Goal: Transaction & Acquisition: Purchase product/service

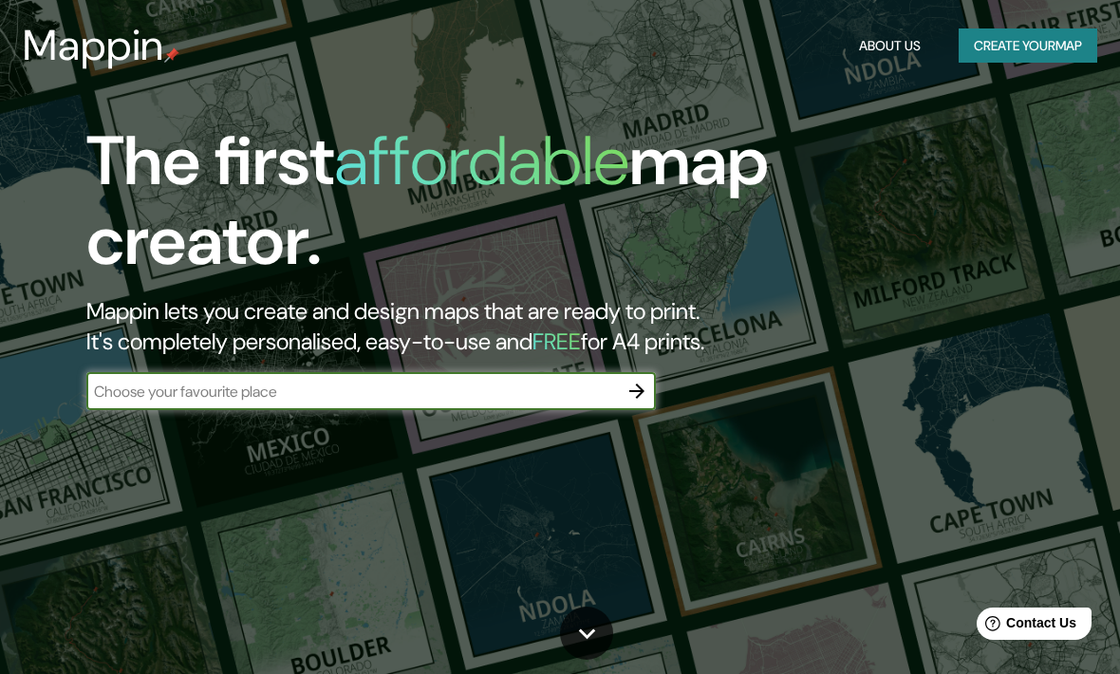
click at [1082, 33] on button "Create your map" at bounding box center [1028, 45] width 139 height 35
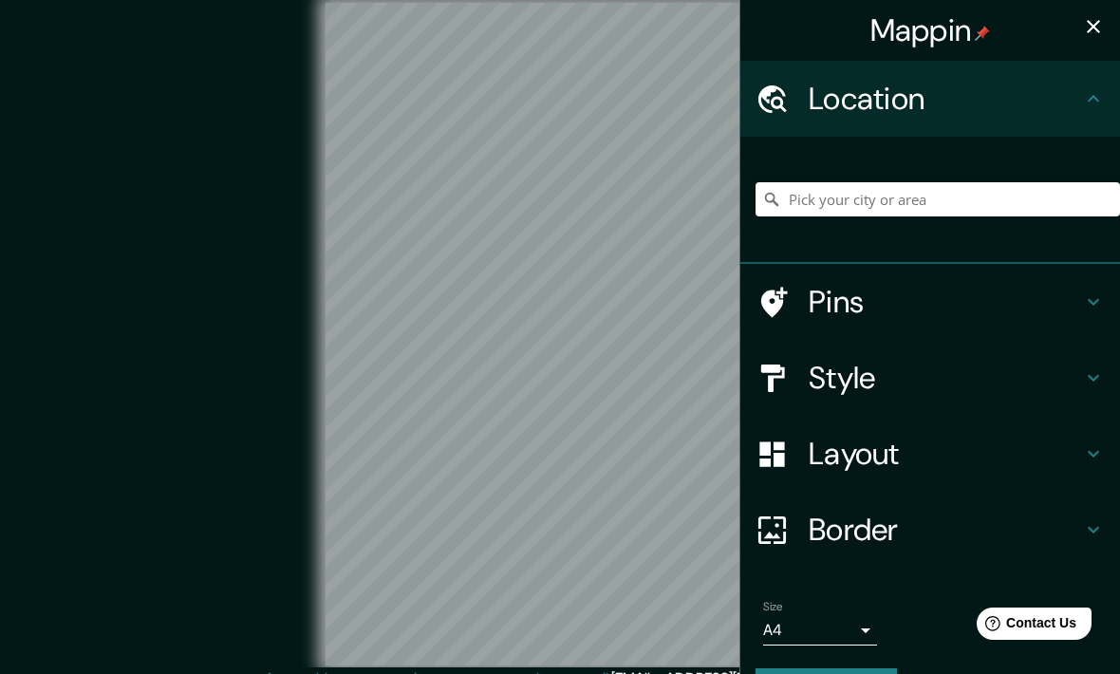
click at [1084, 107] on icon at bounding box center [1093, 98] width 23 height 23
click at [1028, 189] on input "Pick your city or area" at bounding box center [938, 199] width 365 height 34
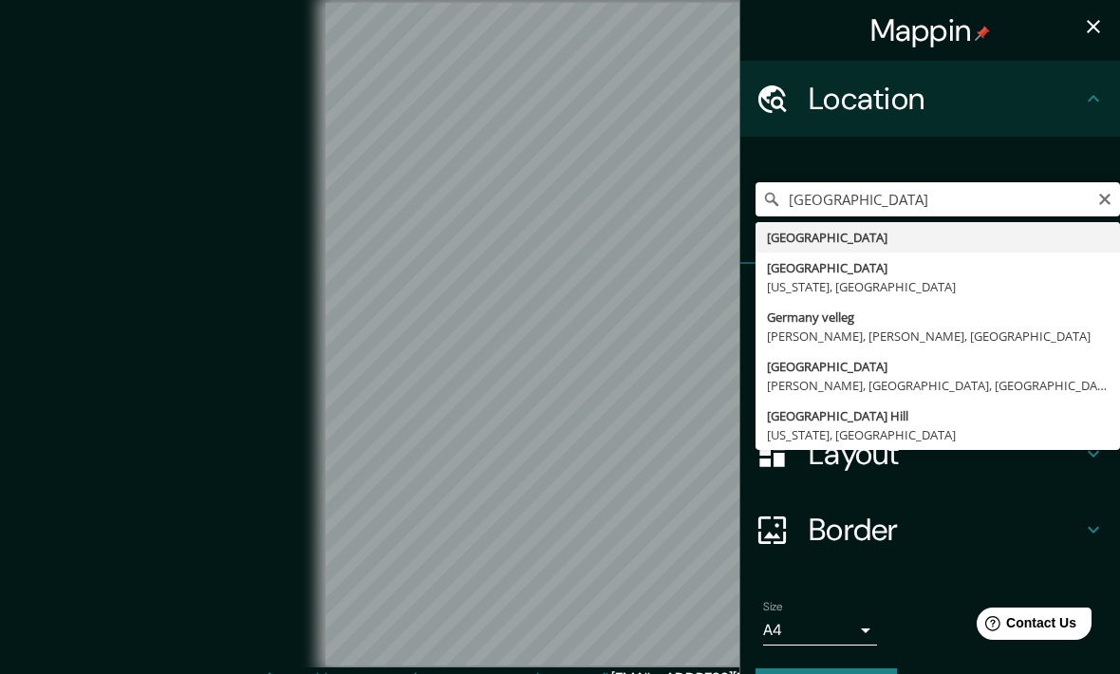
type input "[GEOGRAPHIC_DATA]"
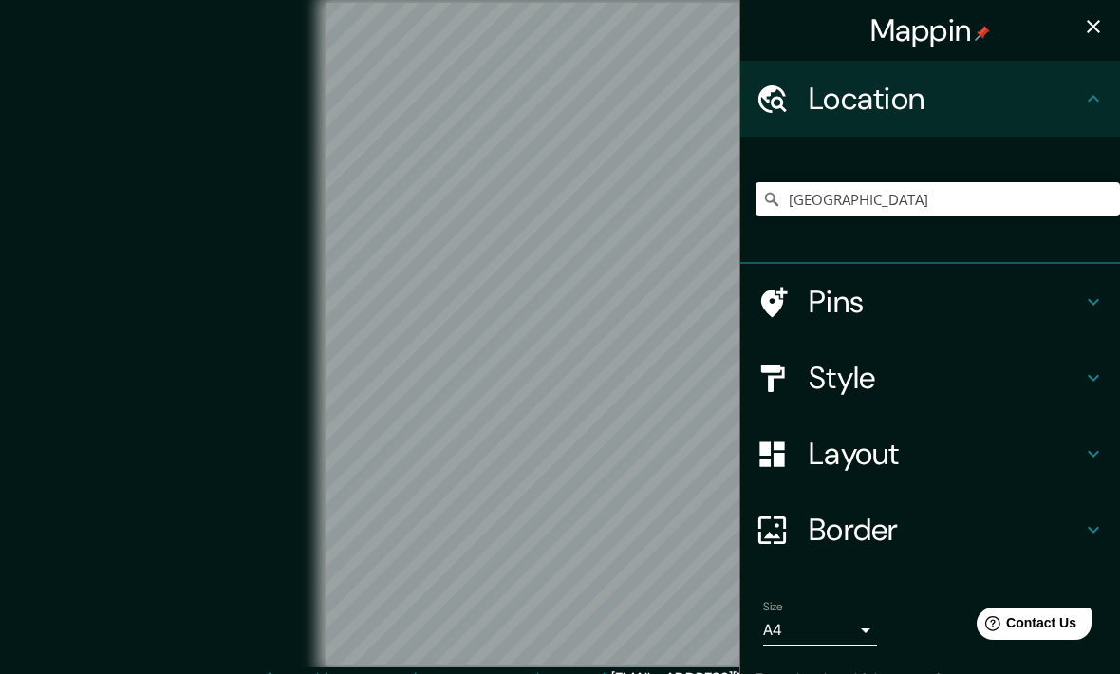
click at [1075, 78] on div "Location" at bounding box center [931, 99] width 380 height 76
click at [1006, 308] on h4 "Pins" at bounding box center [945, 302] width 273 height 38
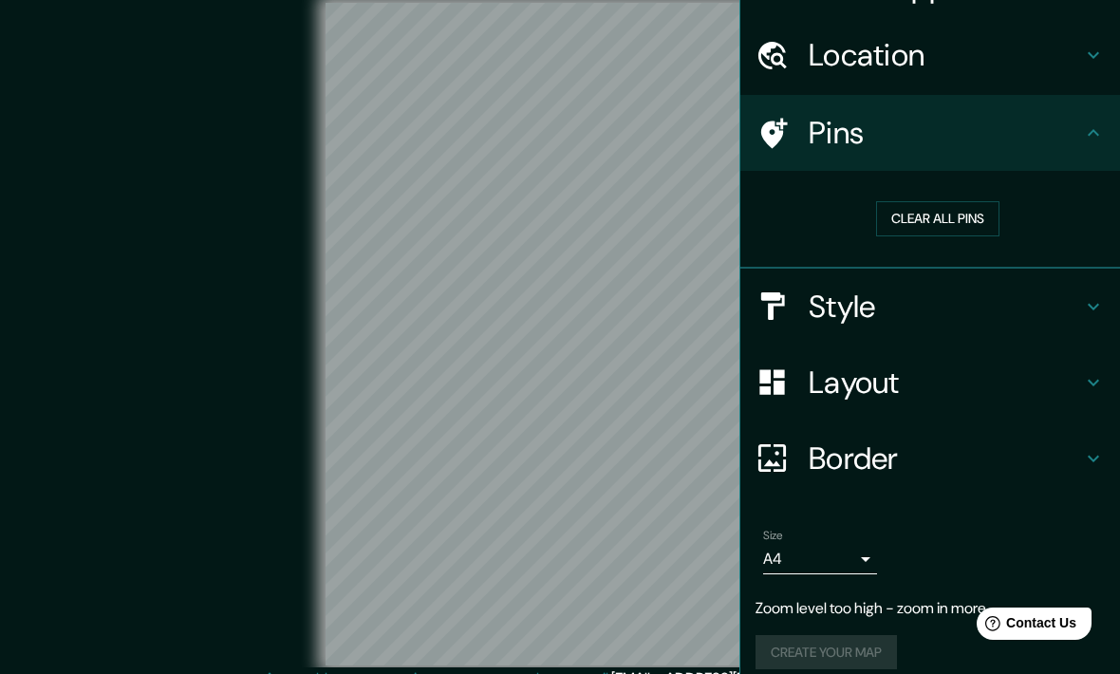
scroll to position [45, 0]
click at [1057, 127] on h4 "Pins" at bounding box center [945, 132] width 273 height 38
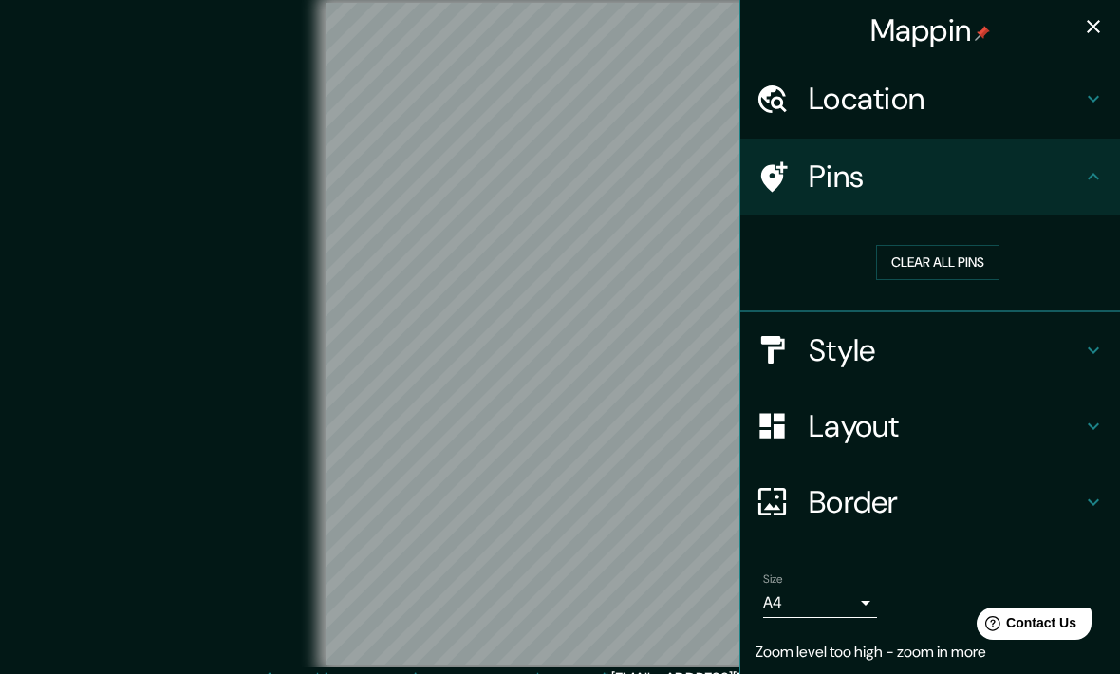
scroll to position [-1, 0]
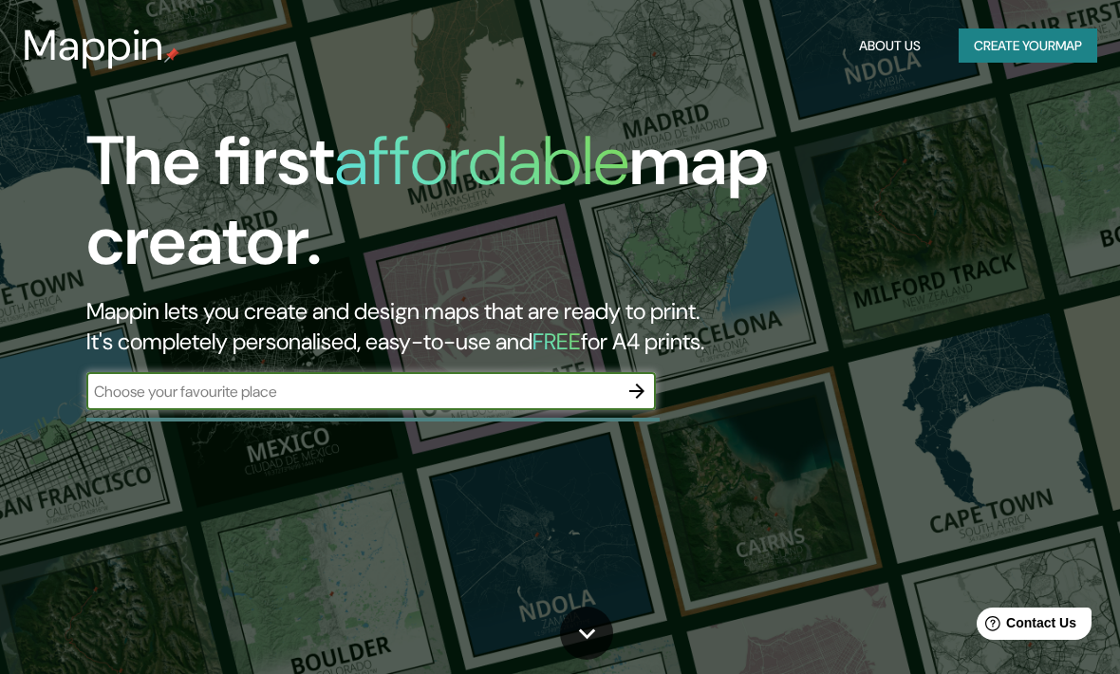
click at [1011, 47] on button "Create your map" at bounding box center [1028, 45] width 139 height 35
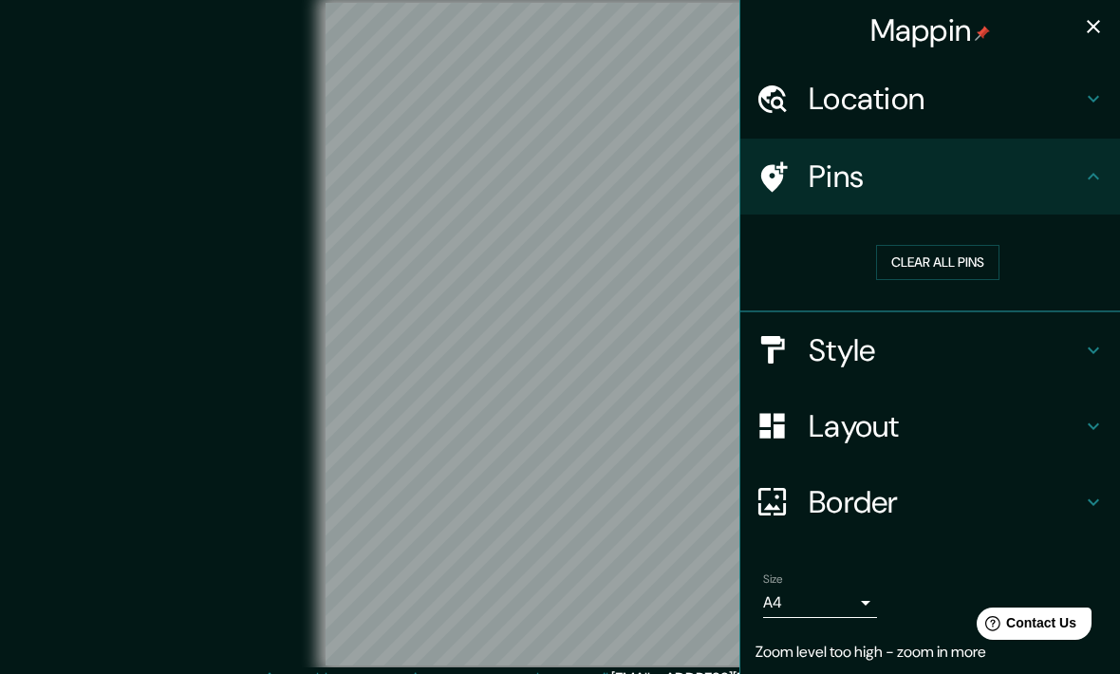
click at [1110, 22] on button "button" at bounding box center [1094, 27] width 38 height 38
